Goal: Information Seeking & Learning: Learn about a topic

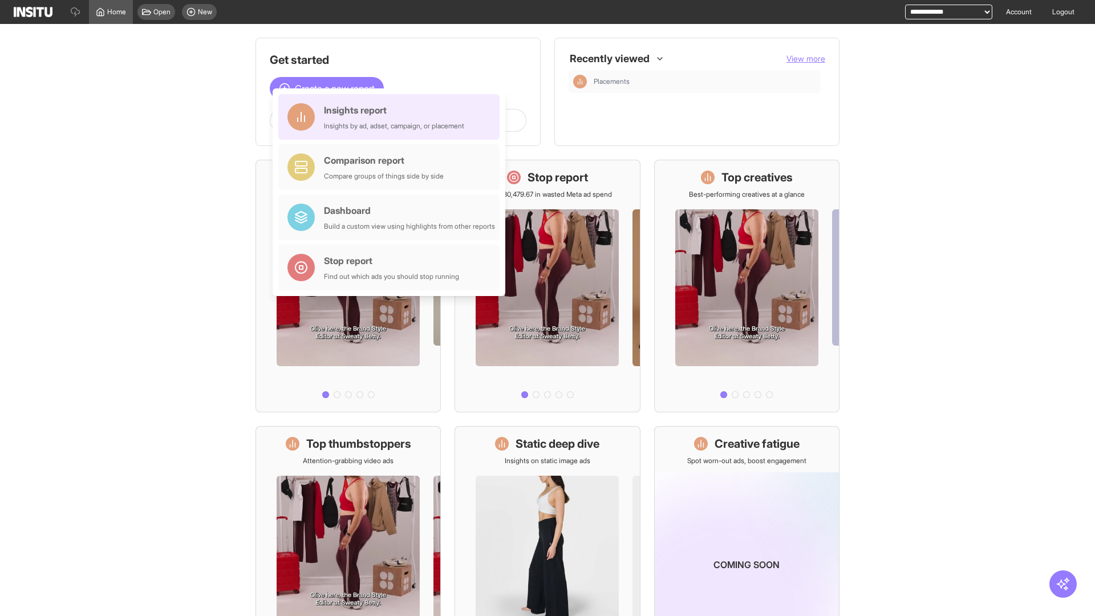
click at [392, 117] on div "Insights report Insights by ad, adset, campaign, or placement" at bounding box center [394, 116] width 140 height 27
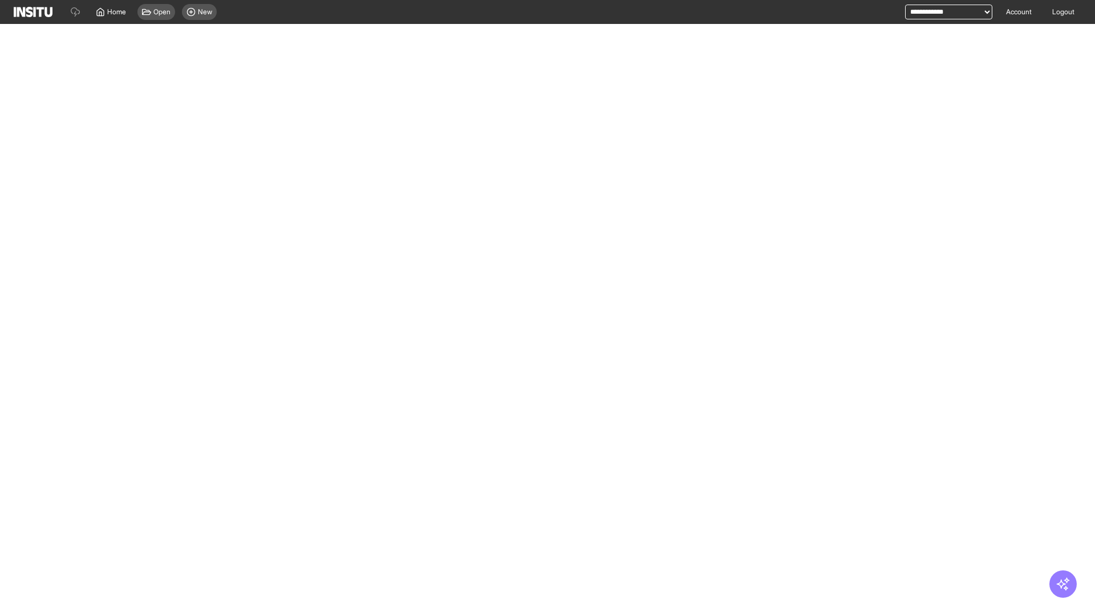
select select "**"
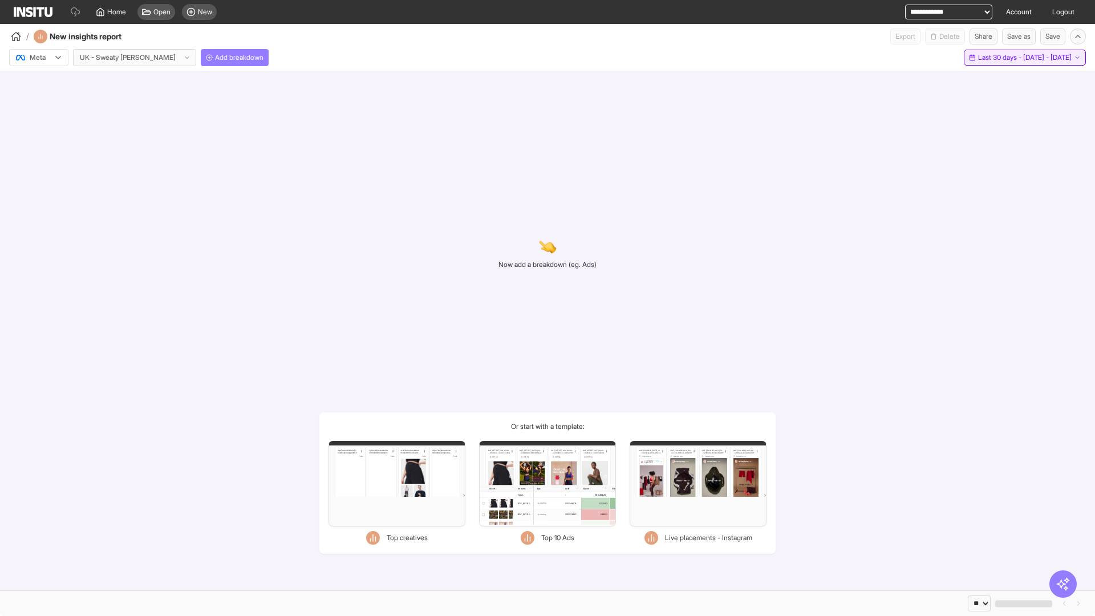
click at [998, 58] on span "Last 30 days - [DATE] - [DATE]" at bounding box center [1025, 57] width 94 height 9
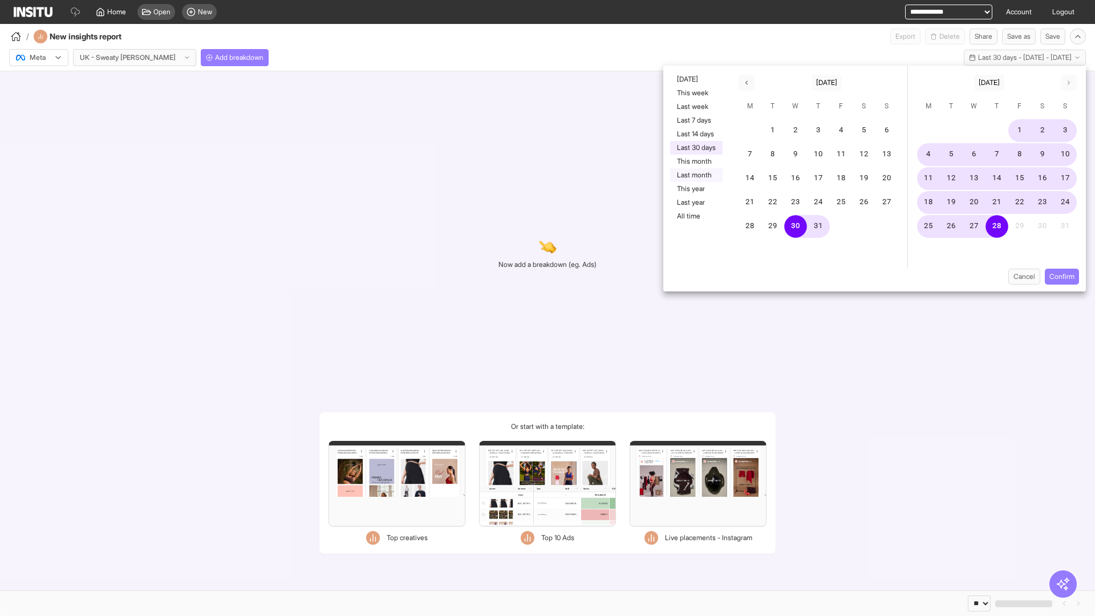
click at [695, 175] on button "Last month" at bounding box center [696, 175] width 52 height 14
